Goal: Task Accomplishment & Management: Manage account settings

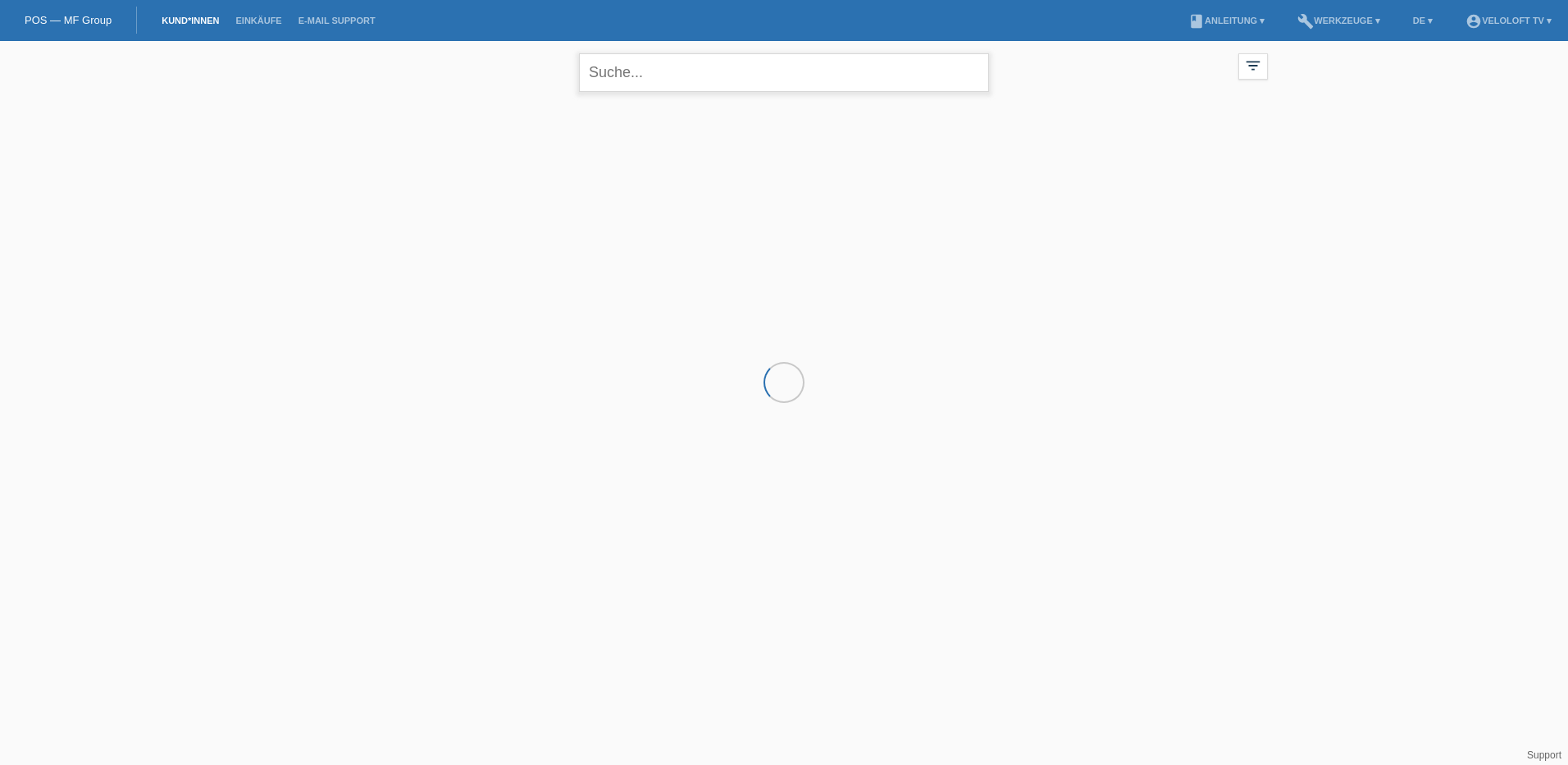
click at [671, 73] on input "text" at bounding box center [784, 72] width 410 height 39
click at [647, 75] on input "Bossert" at bounding box center [784, 72] width 410 height 39
paste input "Mustapha Buuabed"
drag, startPoint x: 5, startPoint y: 65, endPoint x: -195, endPoint y: 94, distance: 202.1
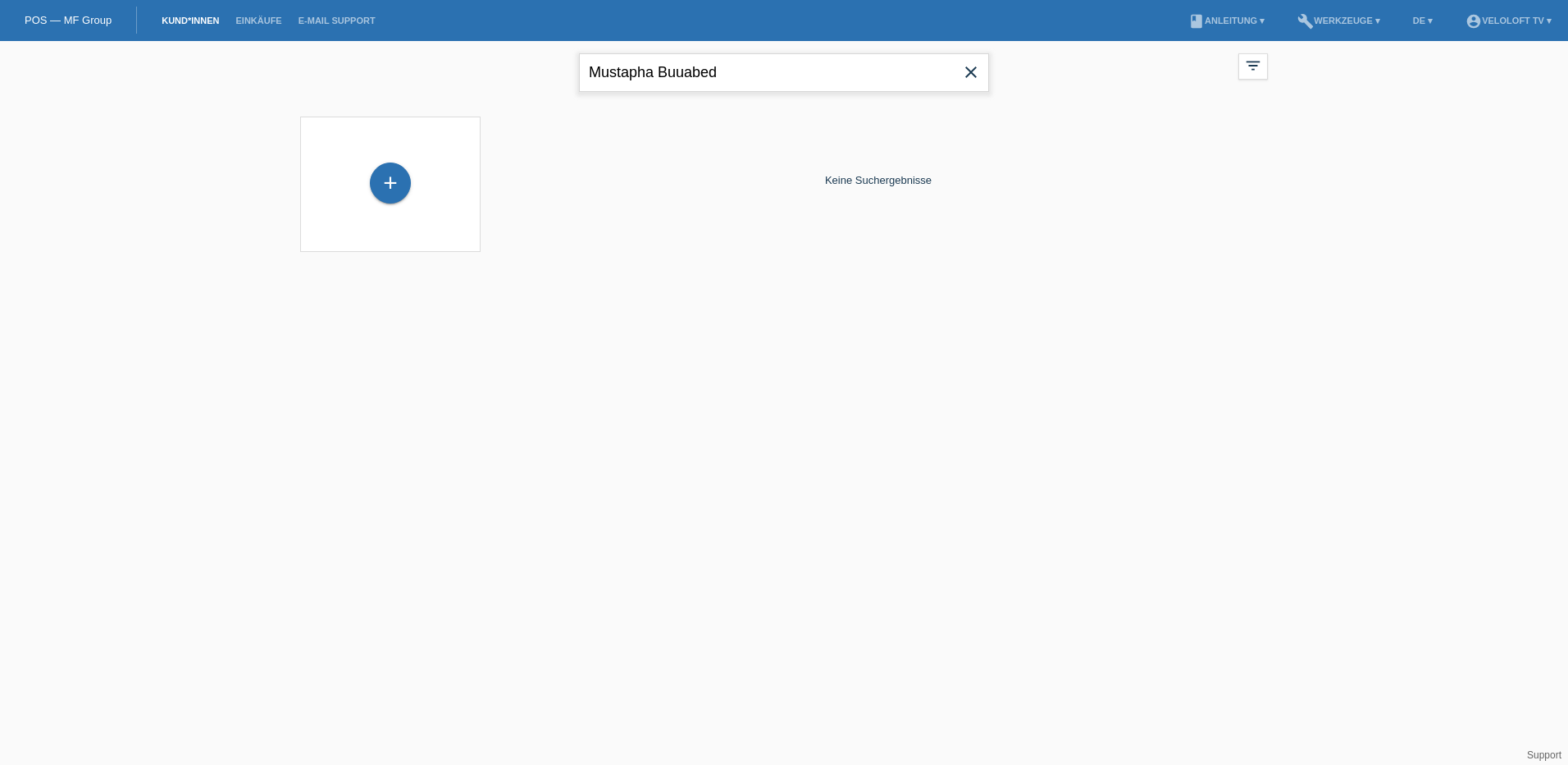
click at [0, 94] on html "POS — MF Group Kund*innen Einkäufe E-Mail Support menu account_circle VeloLoft …" at bounding box center [784, 136] width 1568 height 272
type input "Buuabed"
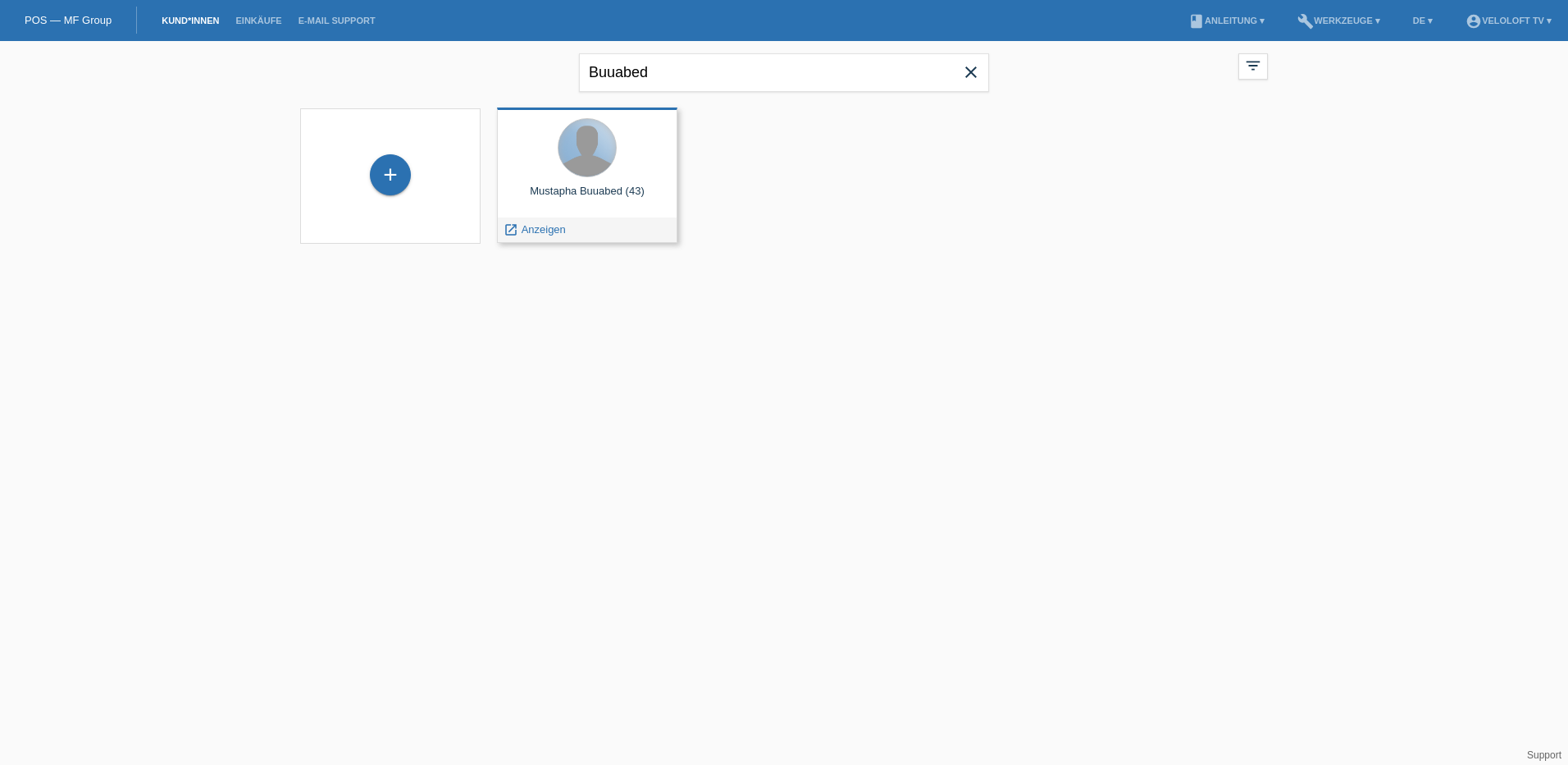
click at [574, 171] on div at bounding box center [587, 147] width 57 height 57
click at [536, 224] on span "Anzeigen" at bounding box center [543, 230] width 44 height 13
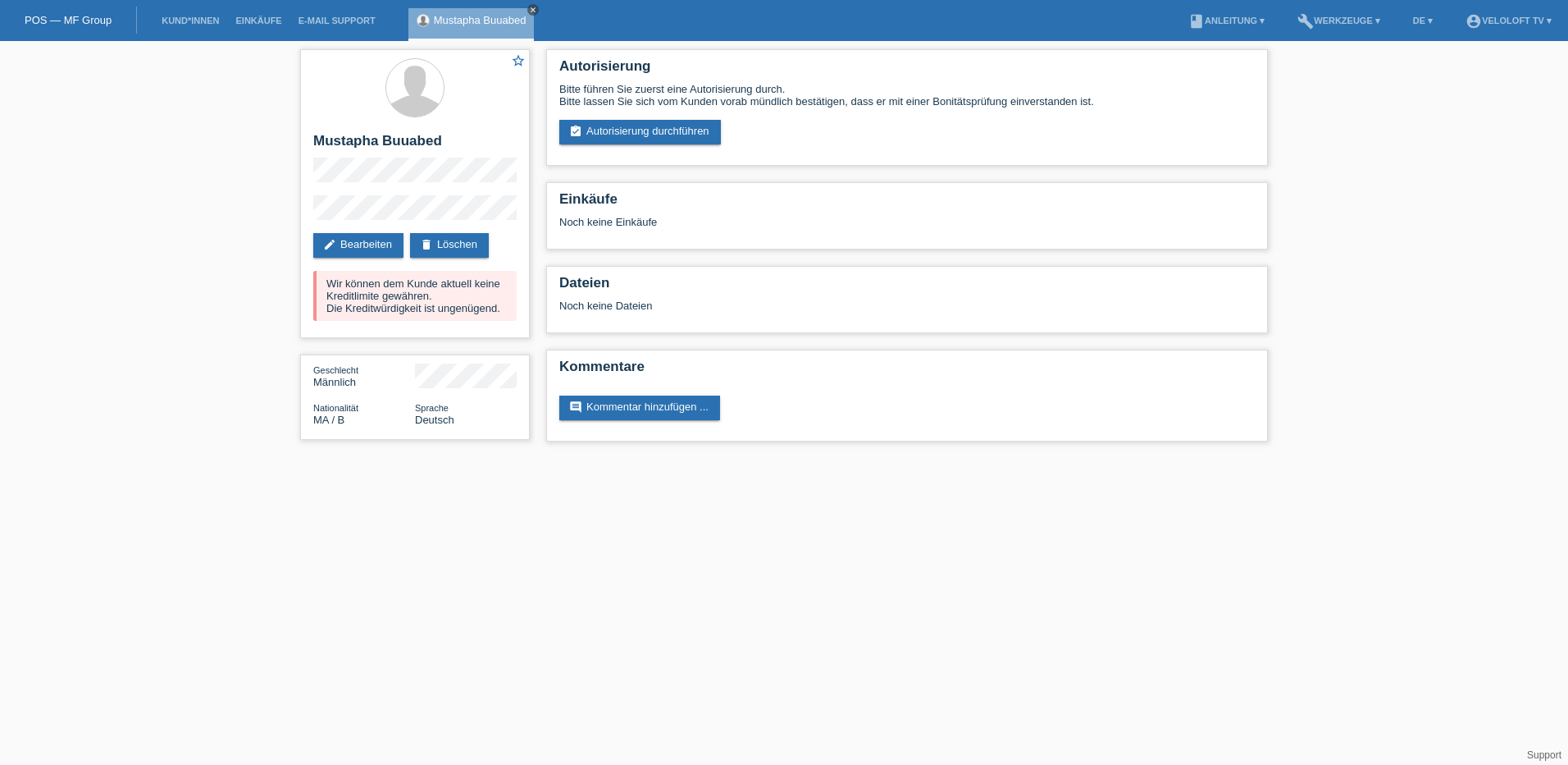
click at [534, 7] on icon "close" at bounding box center [532, 9] width 8 height 8
click at [195, 17] on link "Kund*innen" at bounding box center [190, 20] width 74 height 10
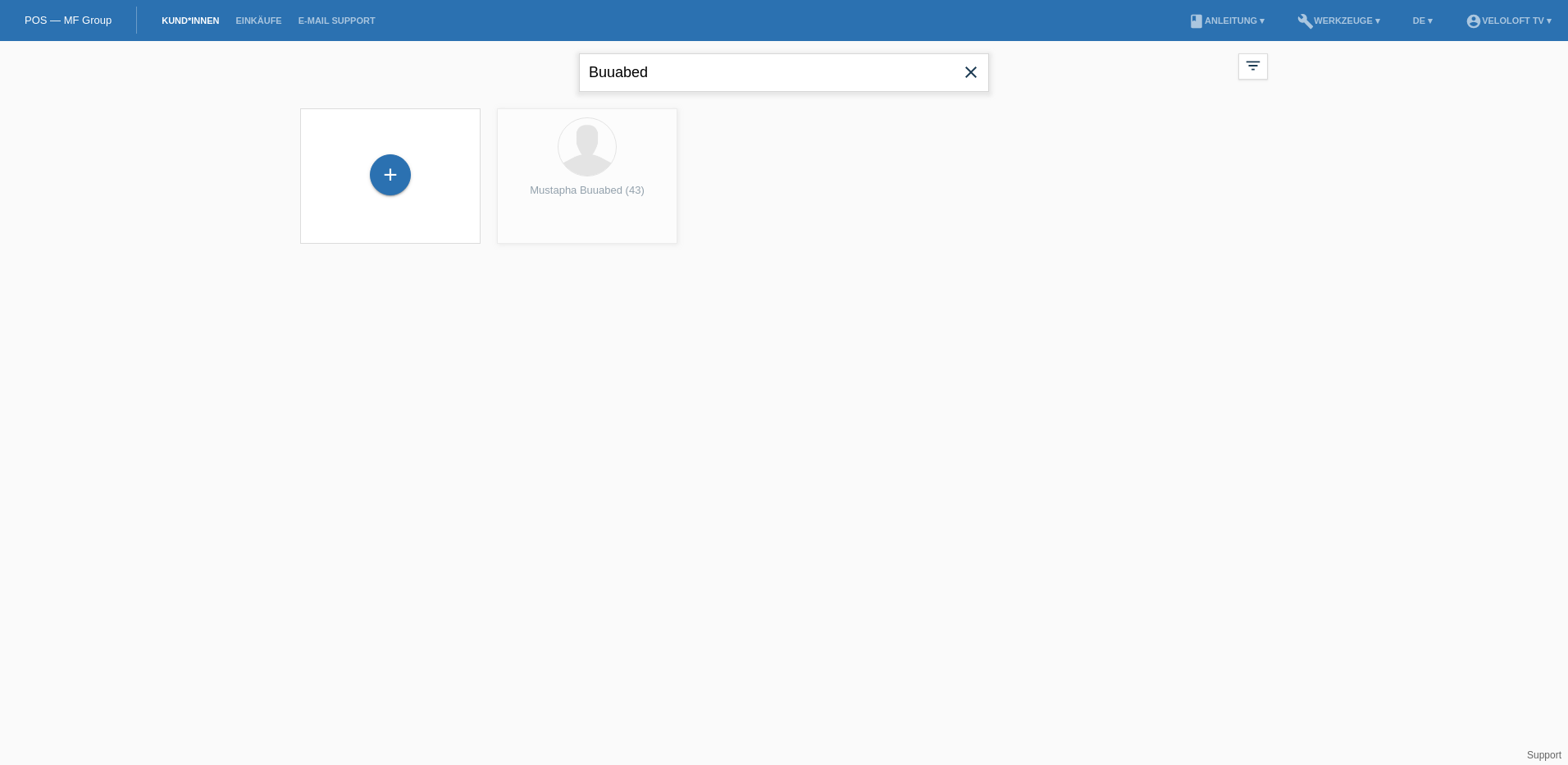
click at [666, 66] on input "Buuabed" at bounding box center [784, 72] width 410 height 39
drag, startPoint x: 661, startPoint y: 71, endPoint x: 266, endPoint y: 26, distance: 397.6
click at [266, 41] on body "POS — MF Group Kund*innen Einkäufe E-Mail Support menu account_circle VeloLoft …" at bounding box center [784, 153] width 1568 height 224
type input "[PERSON_NAME]"
click at [538, 225] on span "Anzeigen" at bounding box center [543, 230] width 44 height 13
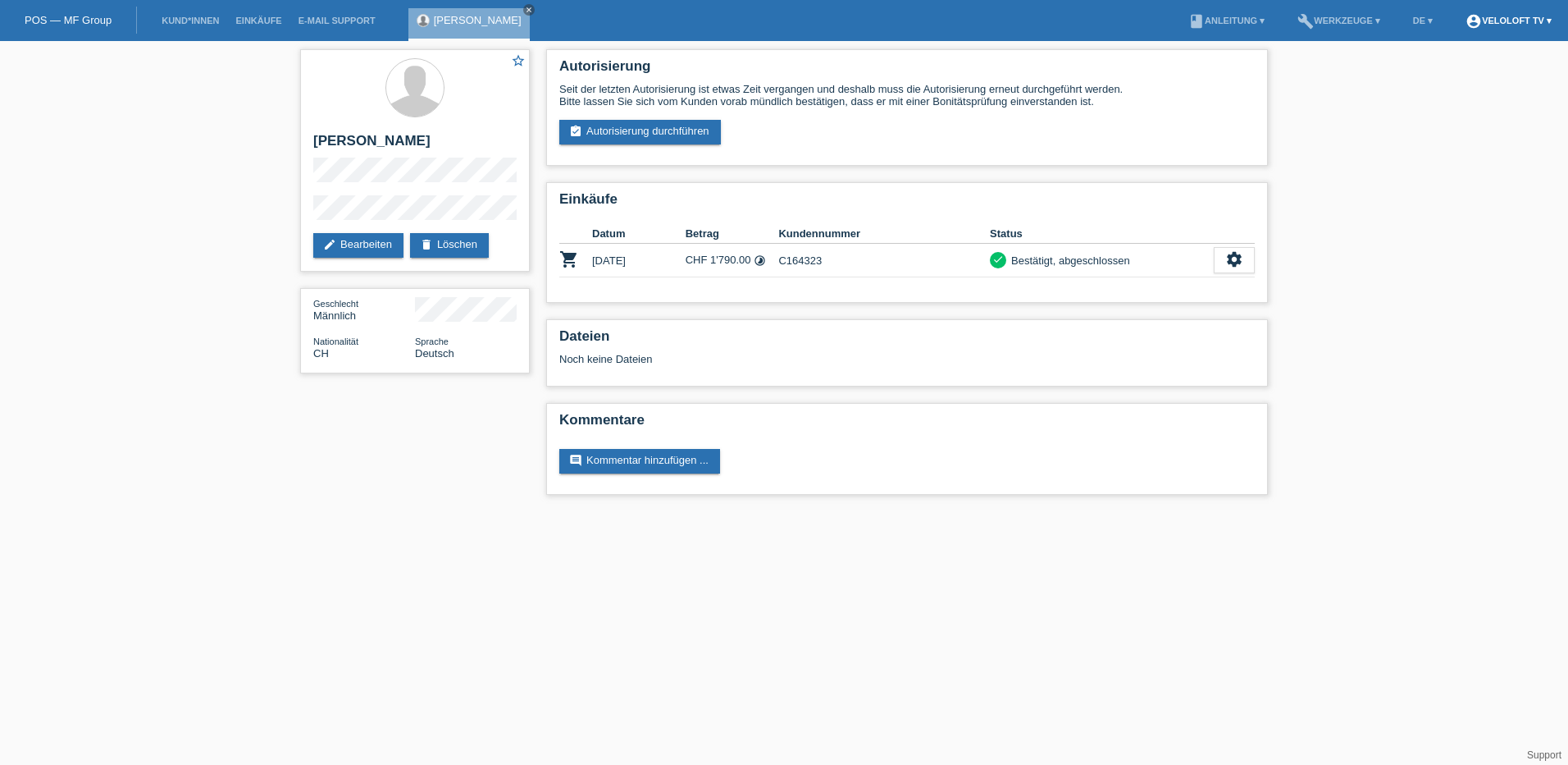
click at [1500, 22] on link "account_circle VeloLoft TV ▾" at bounding box center [1509, 20] width 102 height 10
click at [1429, 110] on link "Logout" at bounding box center [1423, 117] width 33 height 13
